Goal: Task Accomplishment & Management: Complete application form

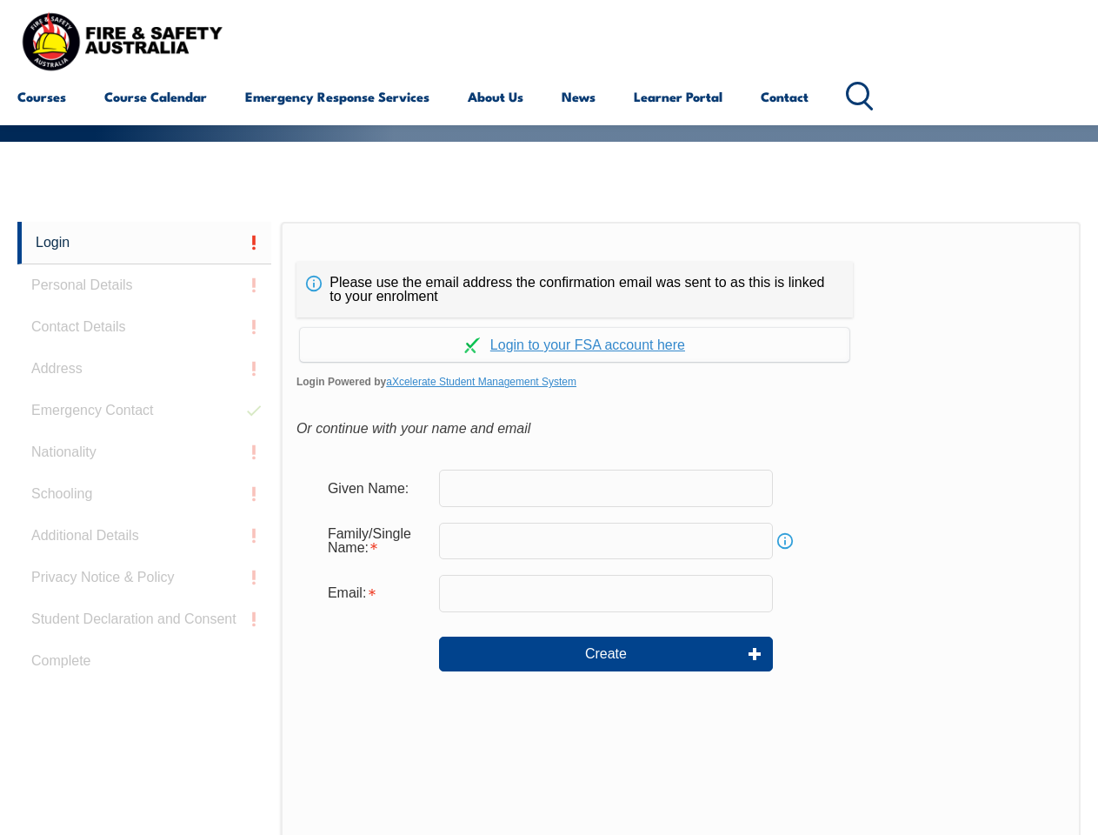
click at [549, 265] on div "Please use the email address the confirmation email was sent to as this is link…" at bounding box center [575, 290] width 556 height 56
click at [549, 528] on input "text" at bounding box center [606, 541] width 334 height 37
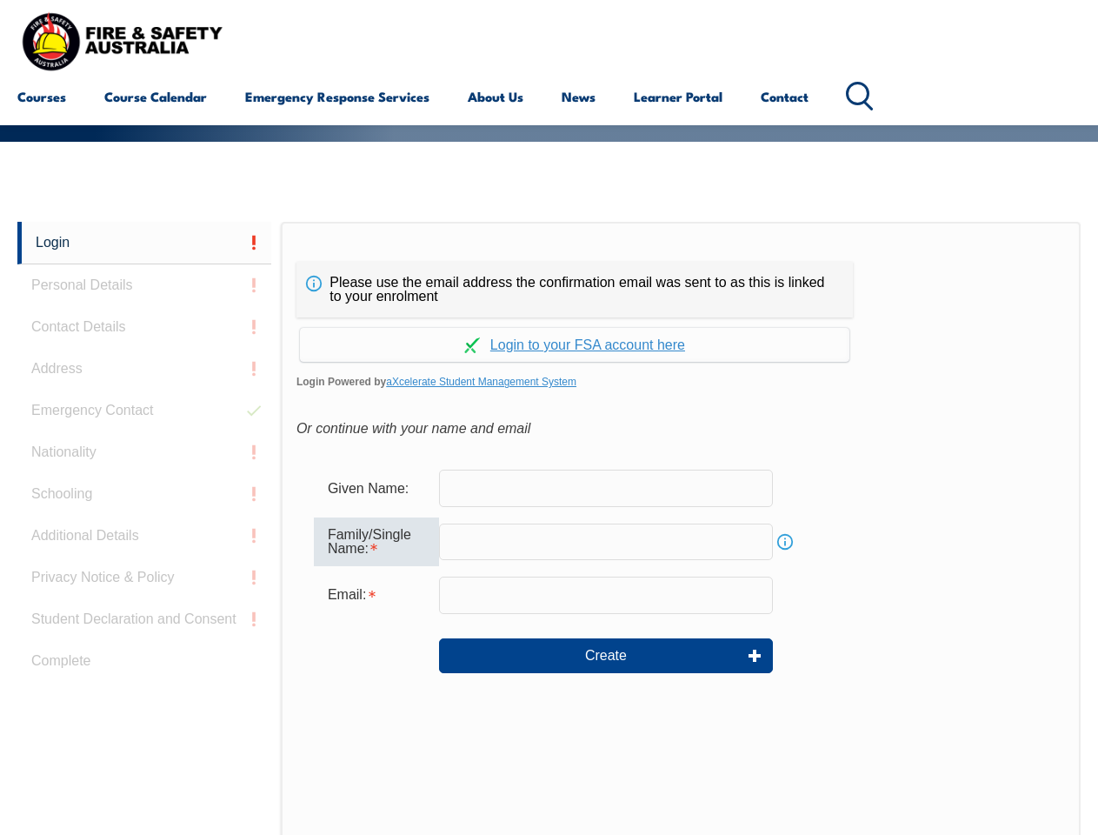
click at [144, 243] on link "Login" at bounding box center [144, 243] width 254 height 43
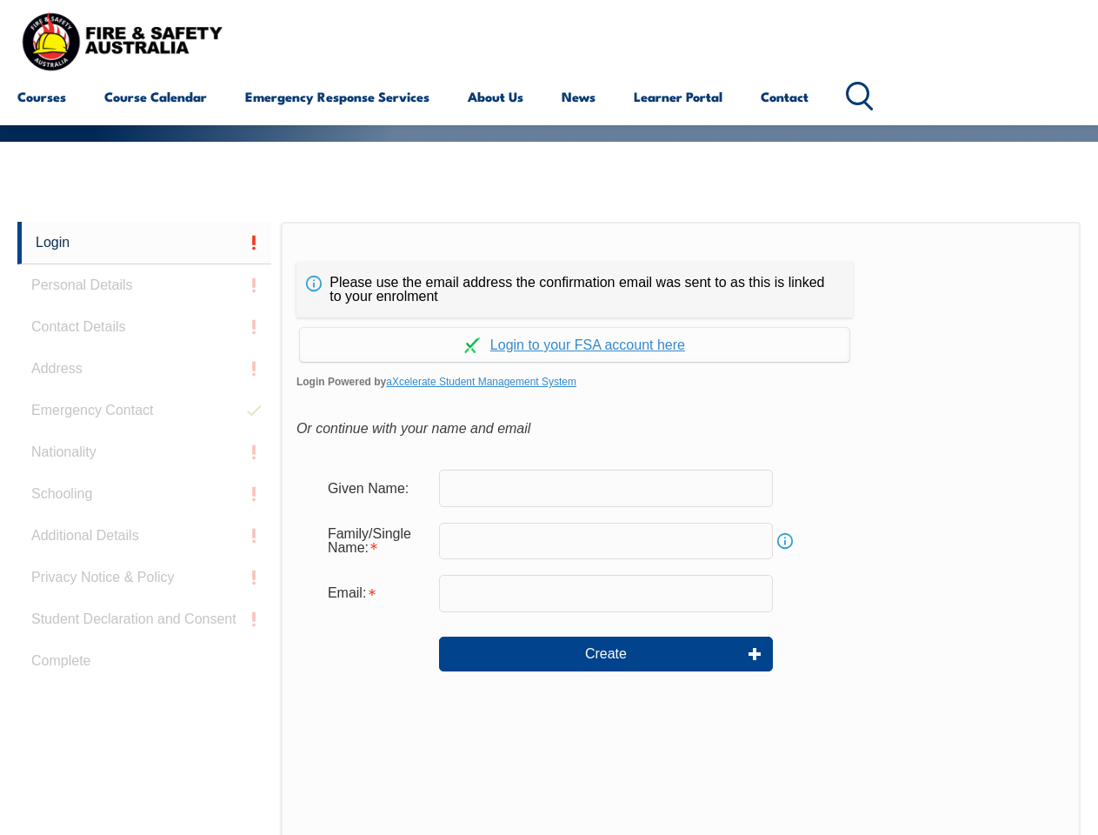
click at [144, 285] on div "Login Personal Details Contact Details Address Emergency Contact Nationality Sc…" at bounding box center [148, 656] width 263 height 869
click at [144, 327] on div "Login Personal Details Contact Details Address Emergency Contact Nationality Sc…" at bounding box center [148, 656] width 263 height 869
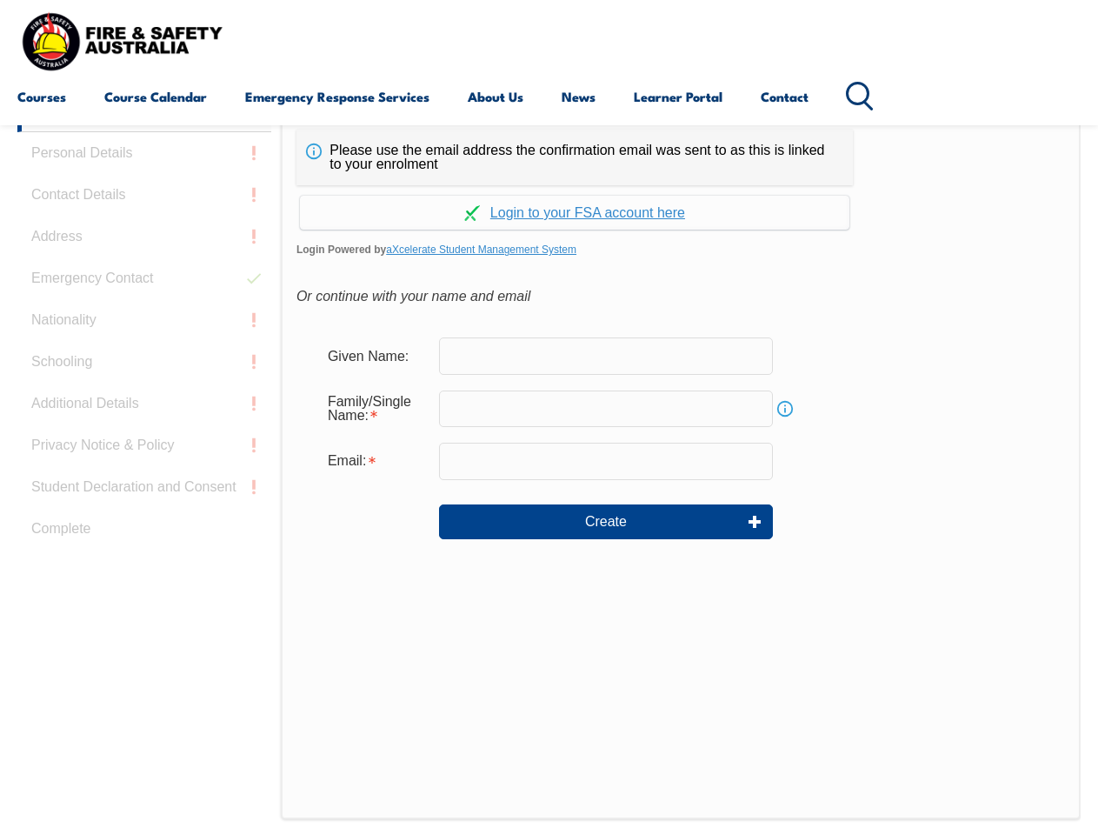
click at [144, 369] on div "Login Personal Details Contact Details Address Emergency Contact Nationality Sc…" at bounding box center [148, 524] width 263 height 869
click at [144, 410] on div "Login Personal Details Contact Details Address Emergency Contact Nationality Sc…" at bounding box center [148, 524] width 263 height 869
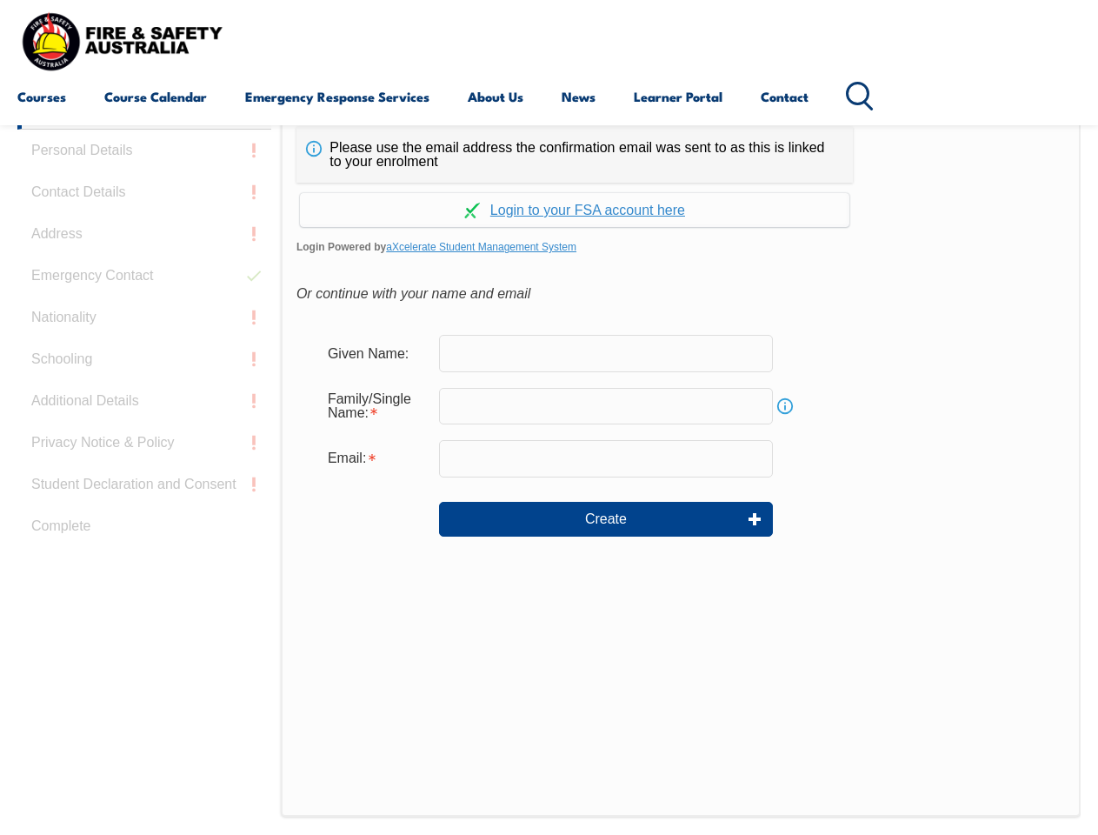
click at [144, 452] on div "Login Personal Details Contact Details Address Emergency Contact Nationality Sc…" at bounding box center [148, 521] width 263 height 869
click at [144, 494] on div "Login Personal Details Contact Details Address Emergency Contact Nationality Sc…" at bounding box center [148, 521] width 263 height 869
click at [144, 536] on div "Login Personal Details Contact Details Address Emergency Contact Nationality Sc…" at bounding box center [148, 521] width 263 height 869
